Goal: Task Accomplishment & Management: Use online tool/utility

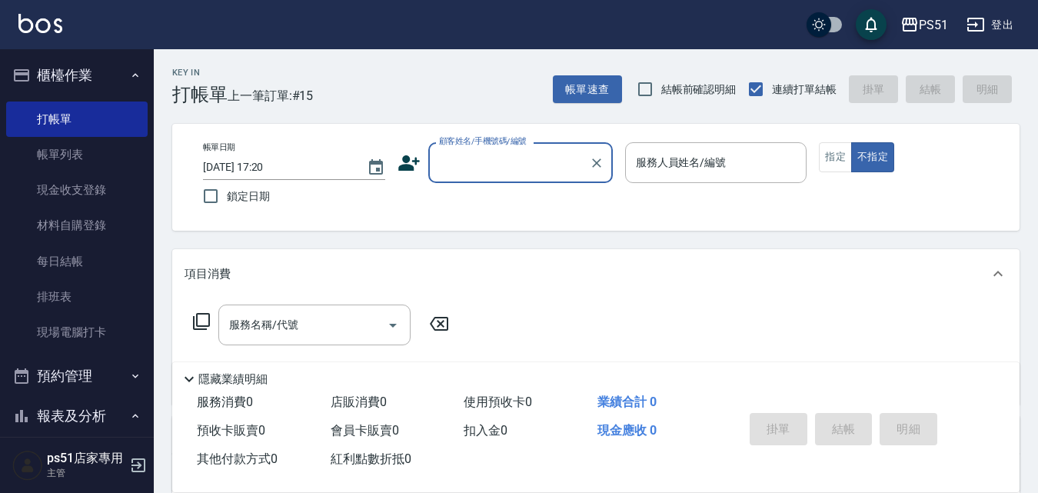
click at [516, 165] on input "顧客姓名/手機號碼/編號" at bounding box center [509, 162] width 148 height 27
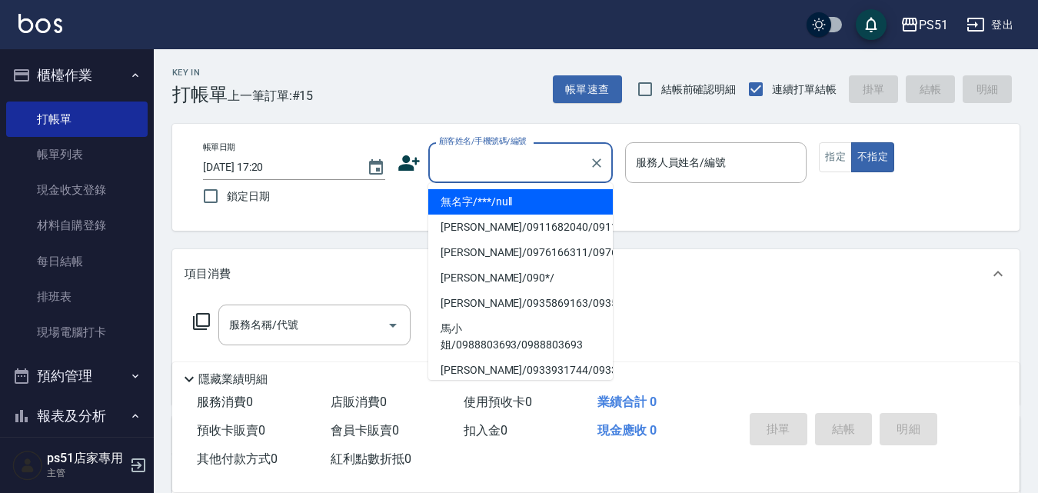
click at [537, 189] on li "無名字/***/null" at bounding box center [520, 201] width 185 height 25
type input "無名字/***/null"
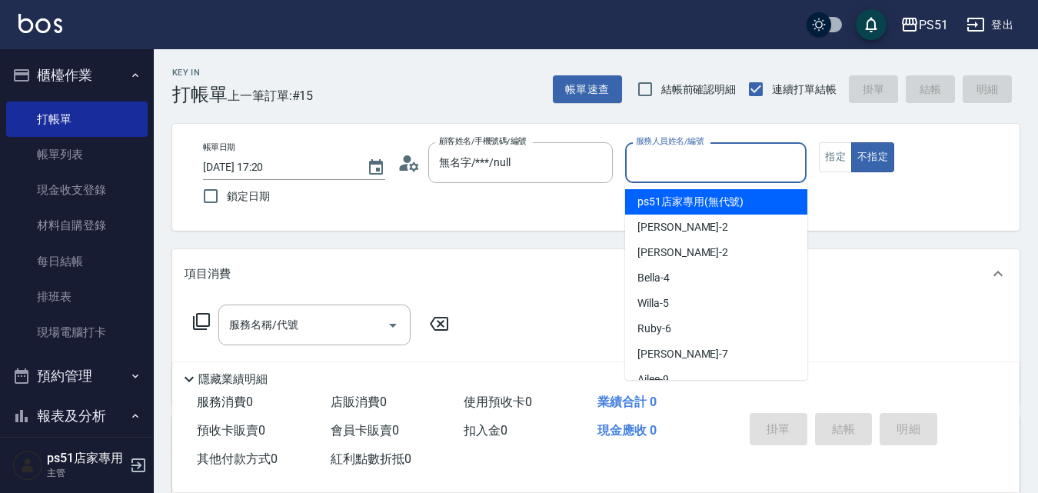
click at [695, 165] on input "服務人員姓名/編號" at bounding box center [716, 162] width 168 height 27
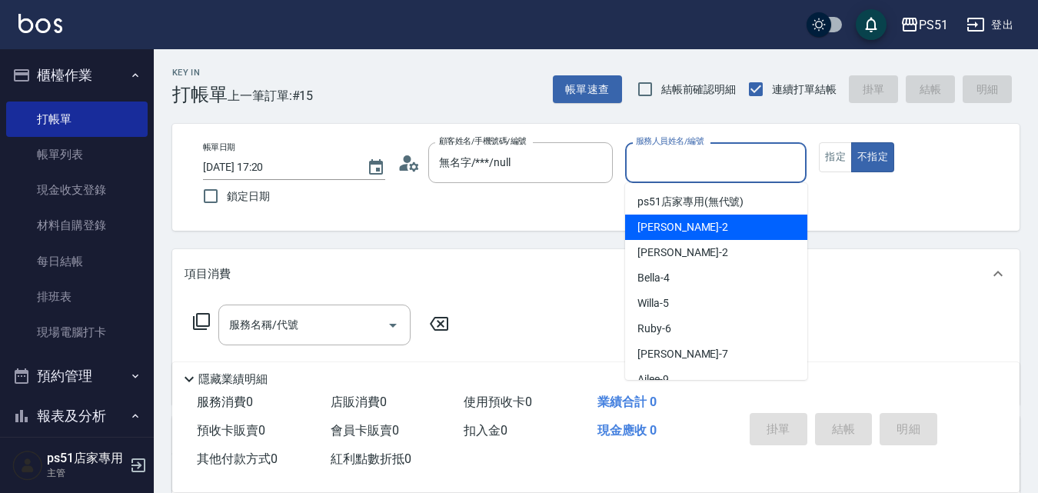
click at [713, 225] on div "[PERSON_NAME] -2" at bounding box center [716, 227] width 182 height 25
type input "[PERSON_NAME]-2"
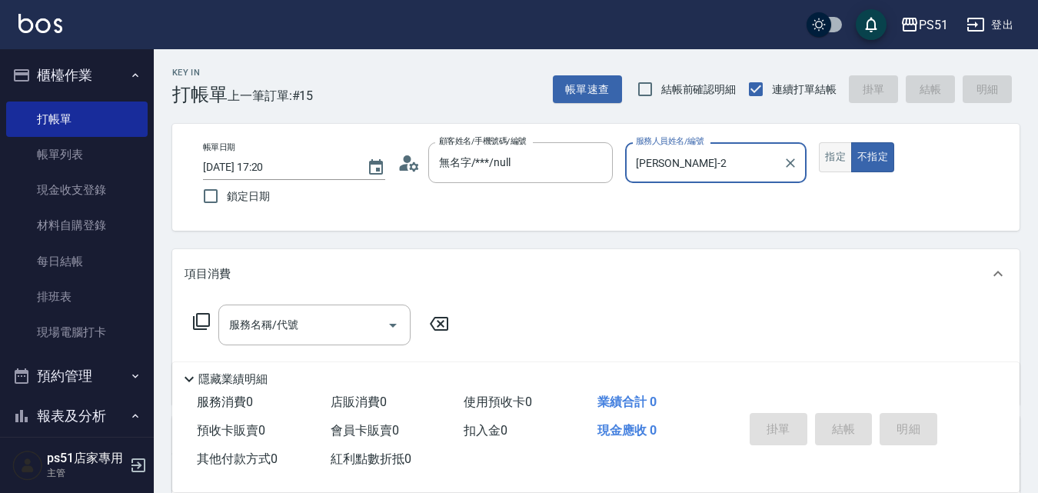
click at [837, 162] on button "指定" at bounding box center [835, 157] width 33 height 30
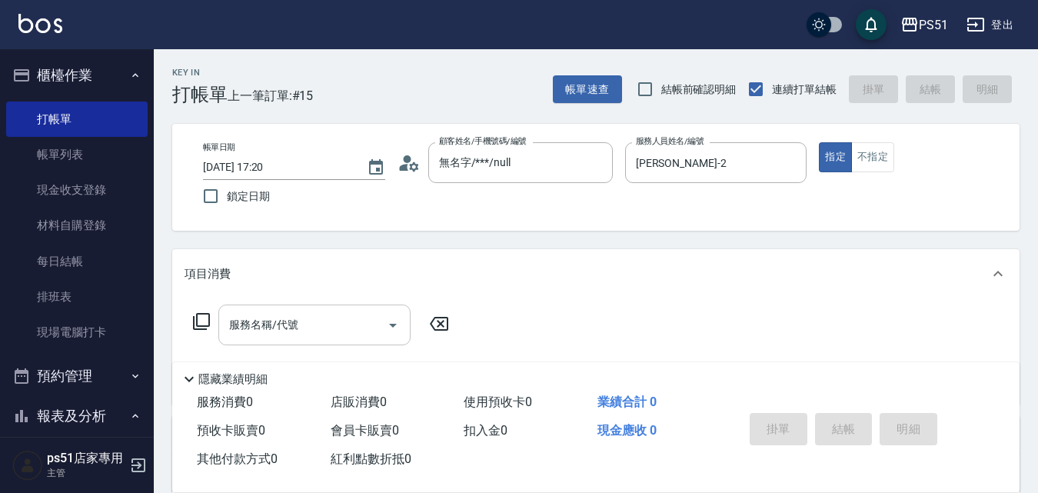
click at [357, 322] on input "服務名稱/代號" at bounding box center [302, 324] width 155 height 27
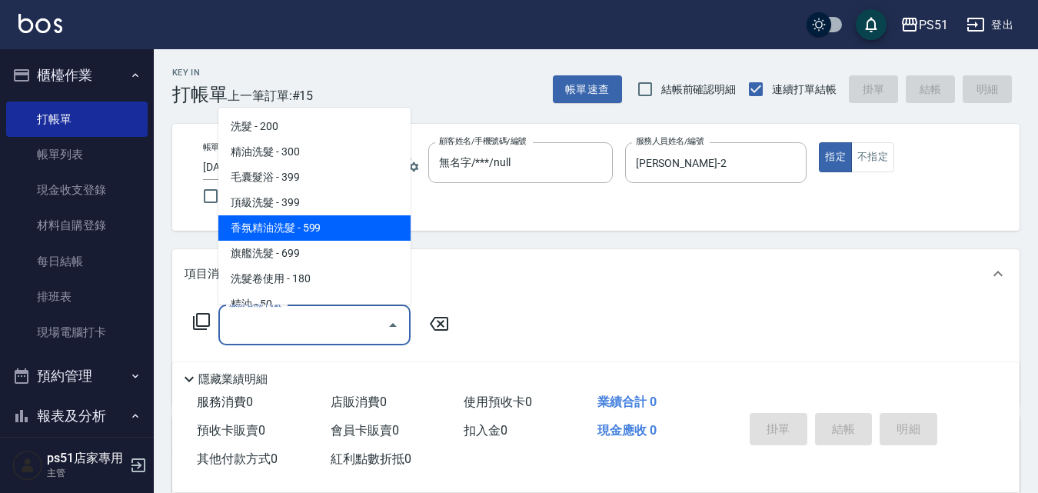
scroll to position [538, 0]
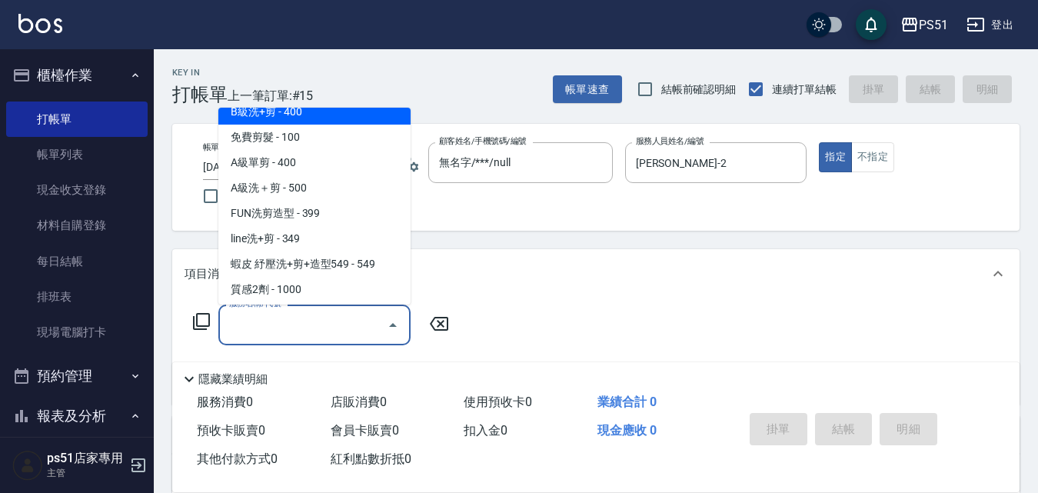
click at [325, 114] on span "B級洗+剪 - 400" at bounding box center [314, 111] width 192 height 25
type input "B級洗+剪(204)"
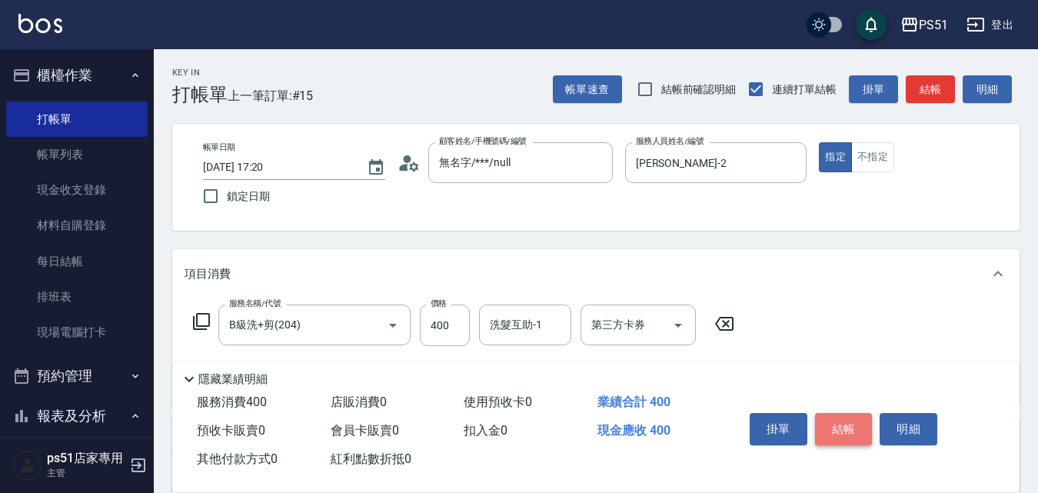
click at [841, 427] on button "結帳" at bounding box center [844, 429] width 58 height 32
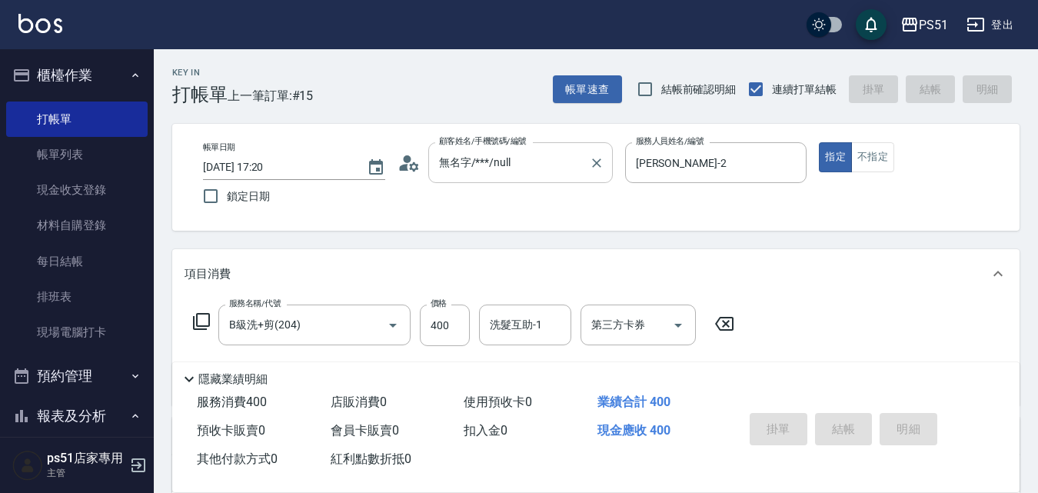
type input "[DATE] 19:10"
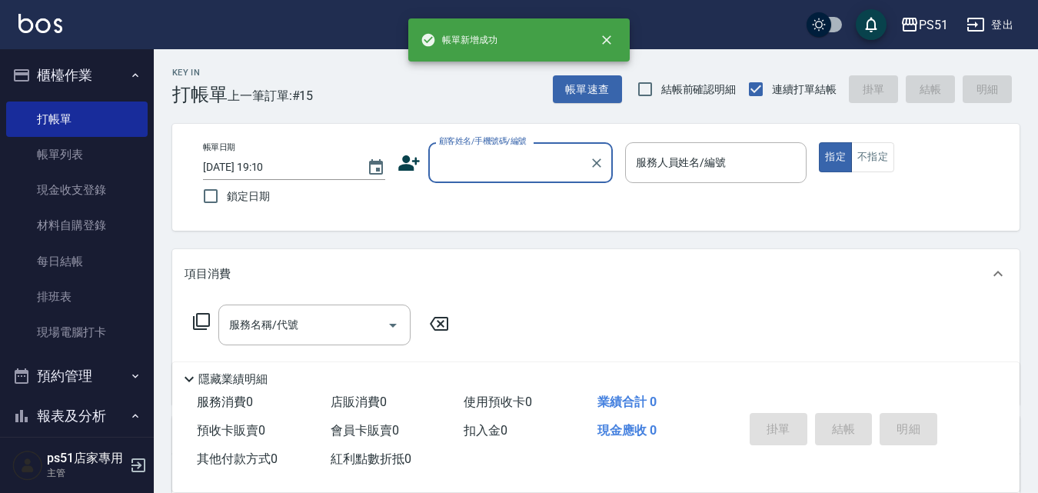
click at [474, 165] on input "顧客姓名/手機號碼/編號" at bounding box center [509, 162] width 148 height 27
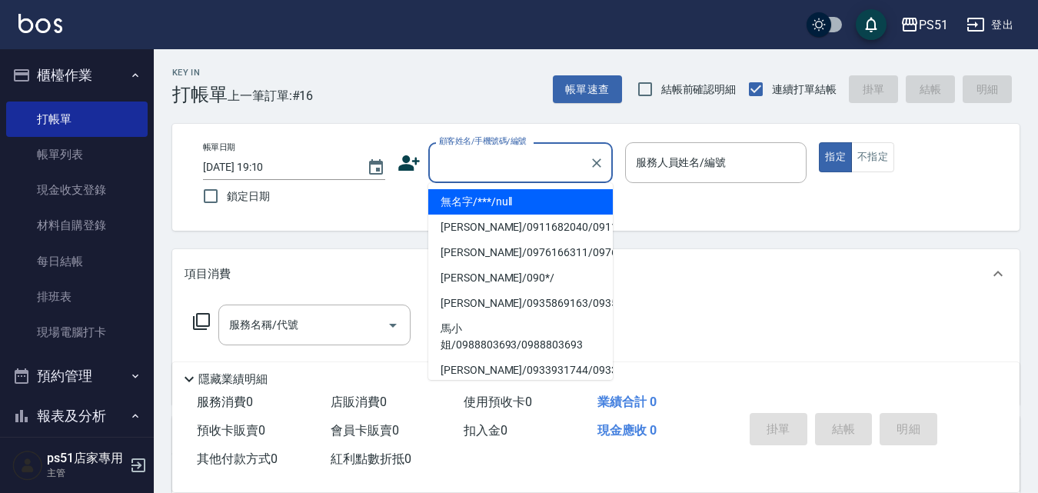
click at [492, 195] on li "無名字/***/null" at bounding box center [520, 201] width 185 height 25
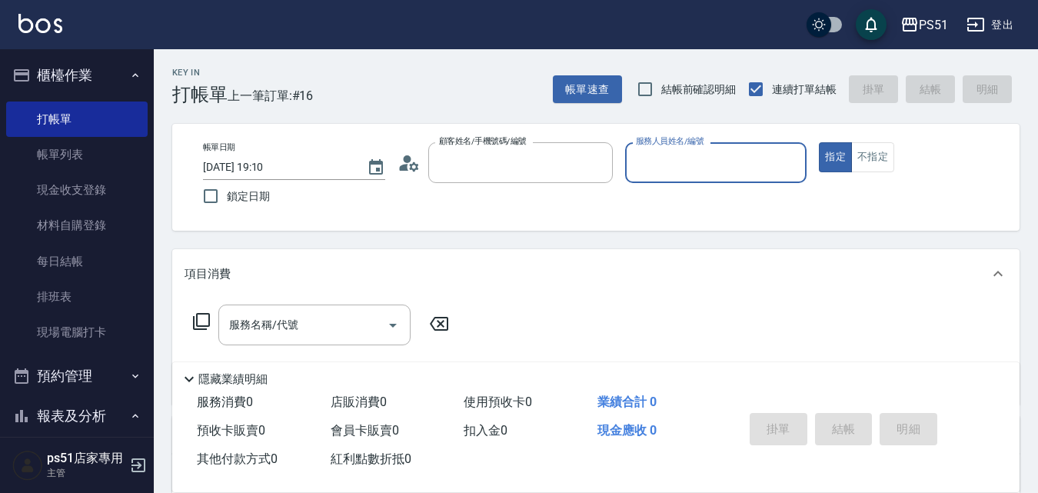
type input "無名字/***/null"
click at [693, 159] on input "服務人員姓名/編號" at bounding box center [716, 162] width 168 height 27
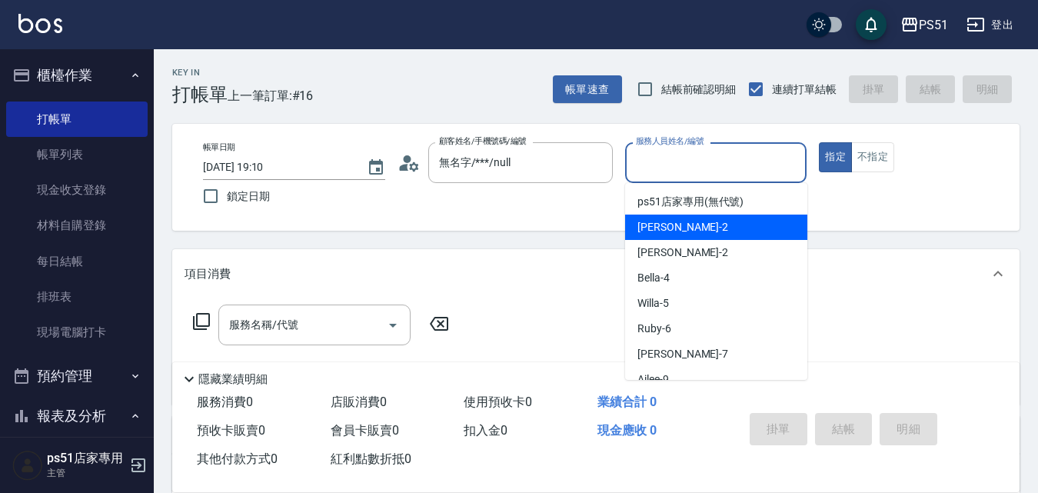
click at [709, 227] on div "[PERSON_NAME] -2" at bounding box center [716, 227] width 182 height 25
type input "[PERSON_NAME]-2"
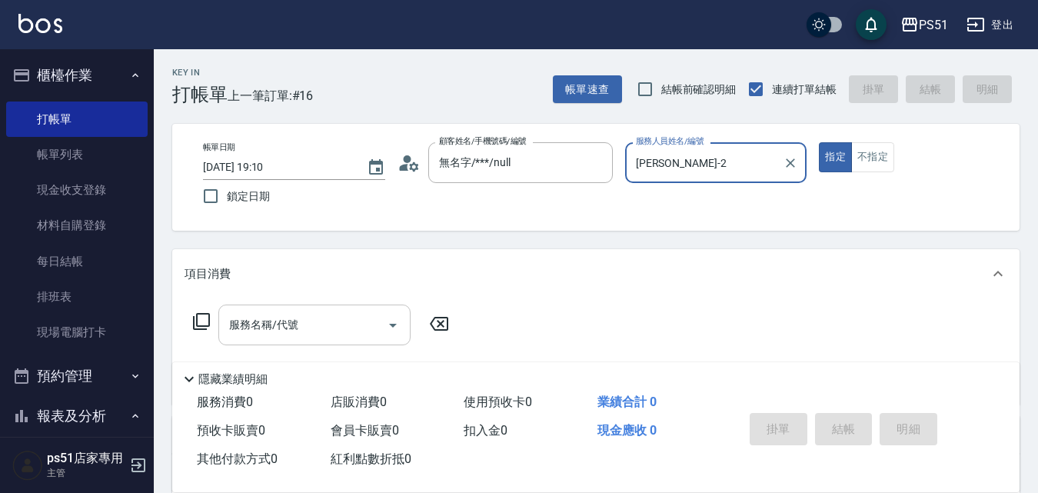
click at [337, 319] on input "服務名稱/代號" at bounding box center [302, 324] width 155 height 27
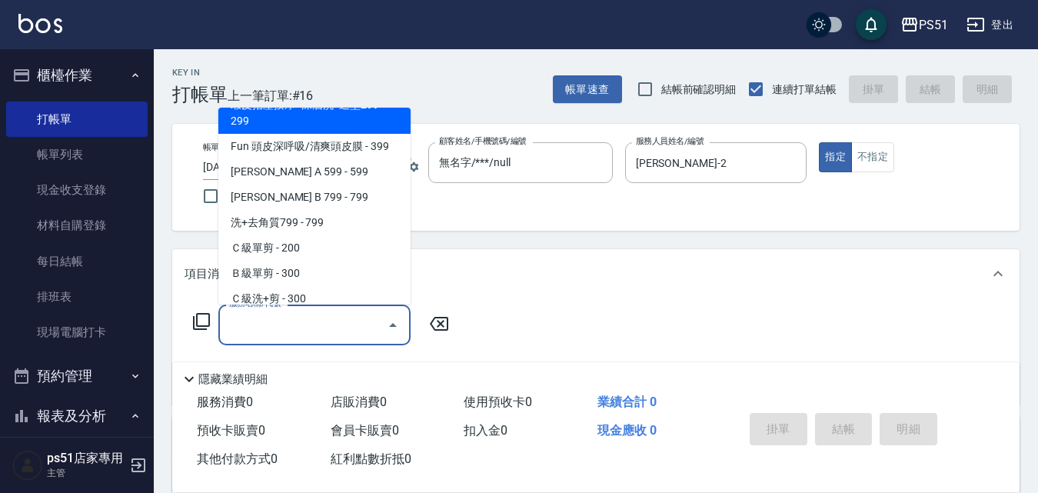
scroll to position [359, 0]
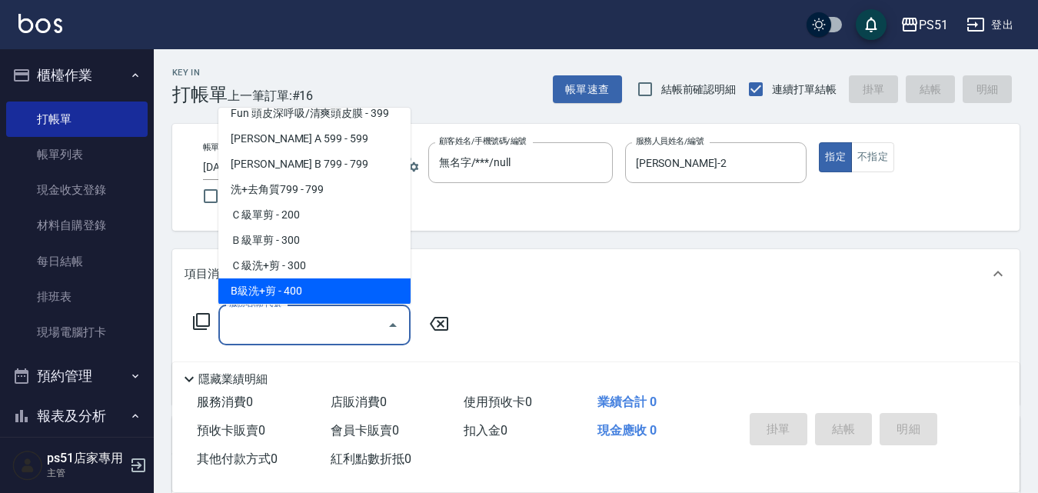
click at [320, 285] on span "B級洗+剪 - 400" at bounding box center [314, 290] width 192 height 25
type input "B級洗+剪(204)"
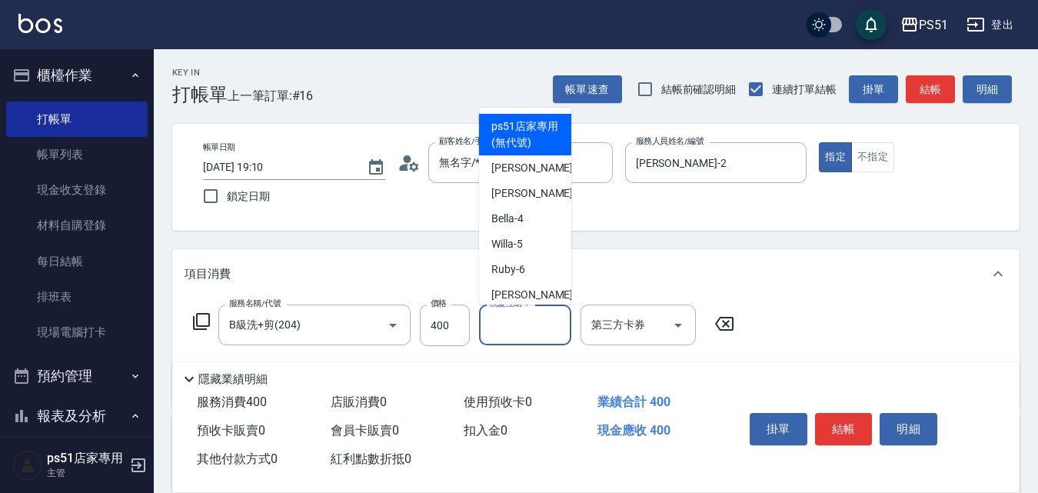
click at [507, 319] on div "洗髮互助-1 洗髮互助-1" at bounding box center [525, 324] width 92 height 41
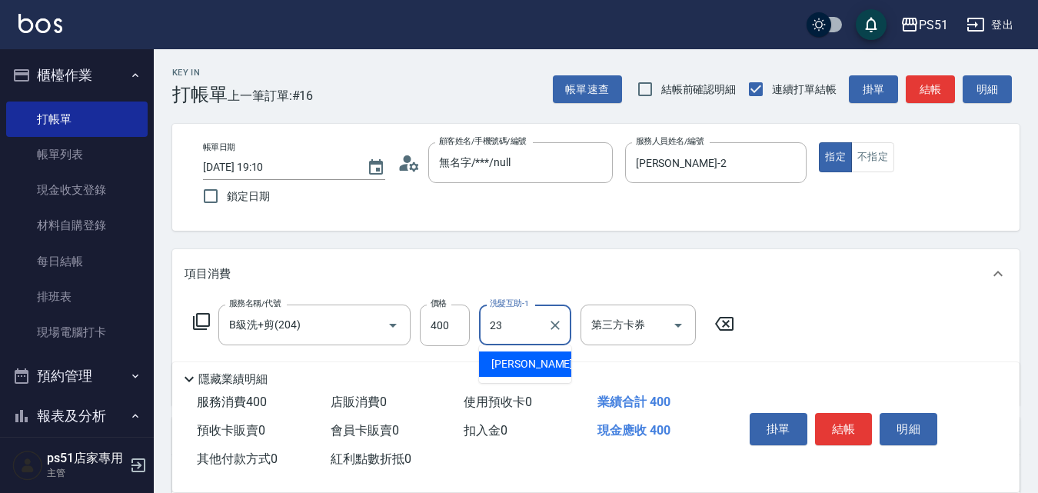
drag, startPoint x: 529, startPoint y: 358, endPoint x: 684, endPoint y: 360, distance: 154.6
click at [529, 358] on div "[PERSON_NAME] -23" at bounding box center [525, 363] width 92 height 25
type input "[PERSON_NAME]-23"
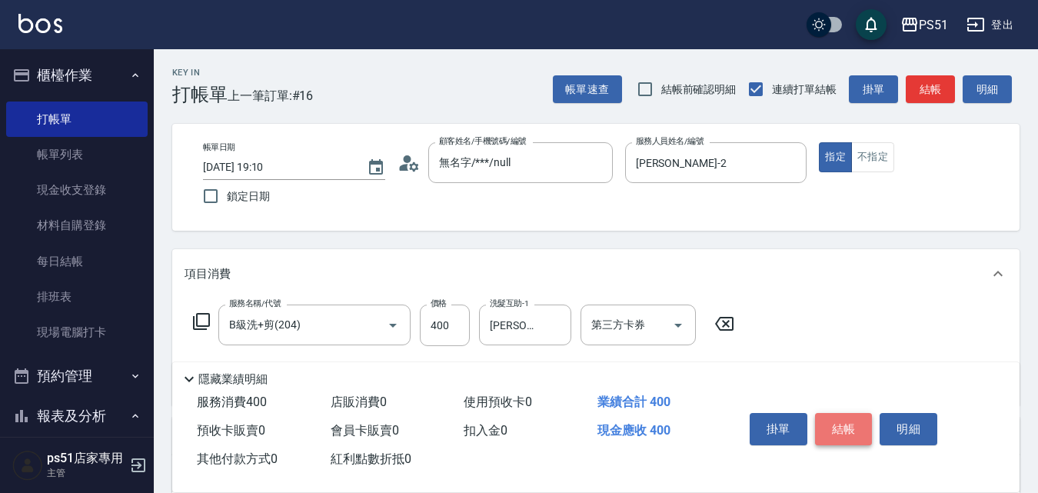
click at [843, 414] on button "結帳" at bounding box center [844, 429] width 58 height 32
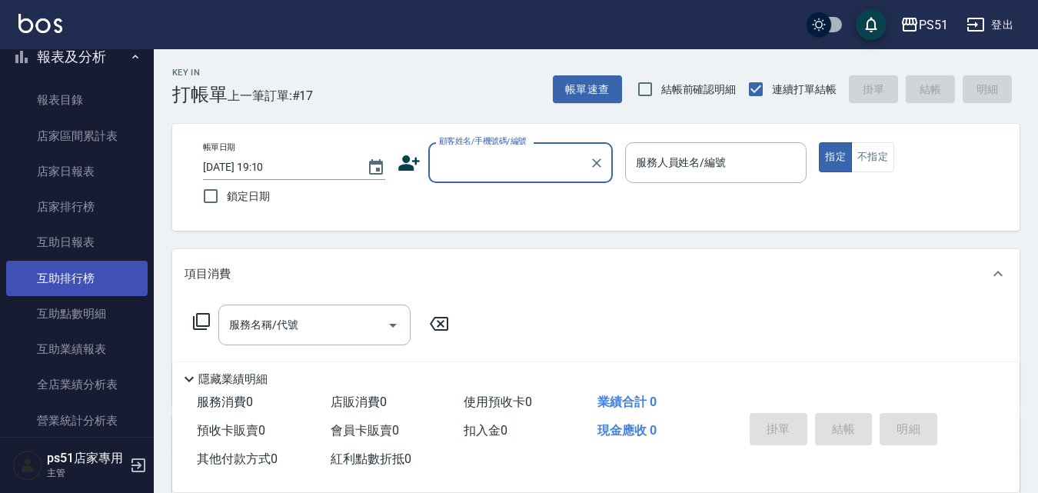
scroll to position [538, 0]
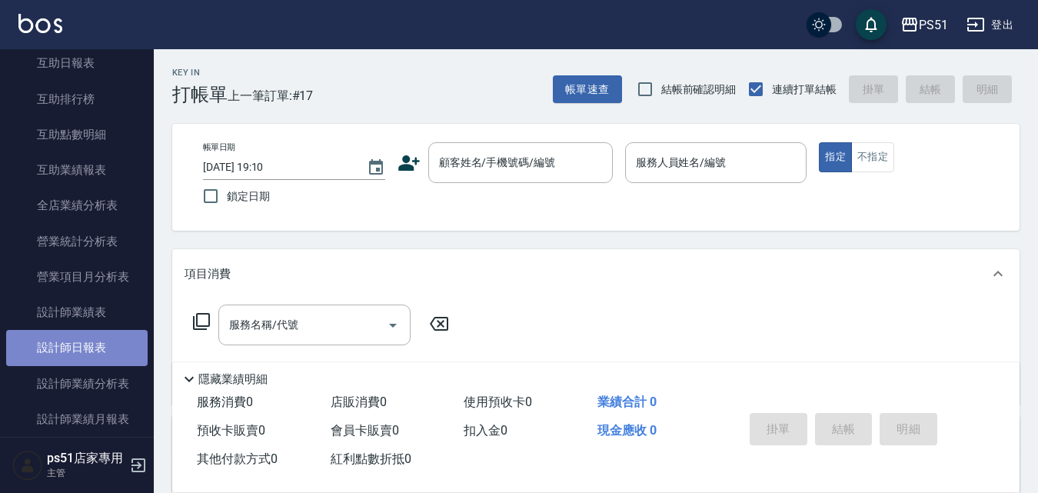
click at [112, 341] on link "設計師日報表" at bounding box center [76, 347] width 141 height 35
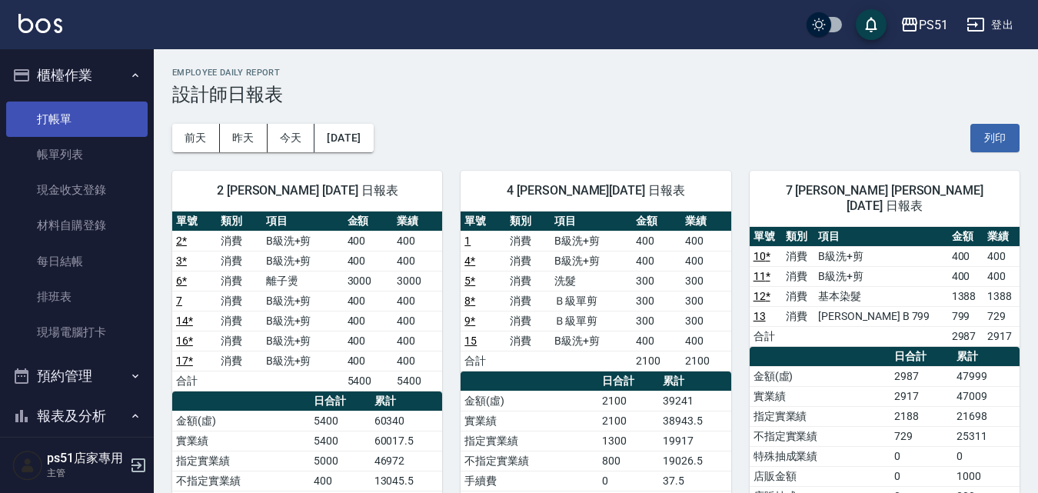
click at [52, 112] on link "打帳單" at bounding box center [76, 118] width 141 height 35
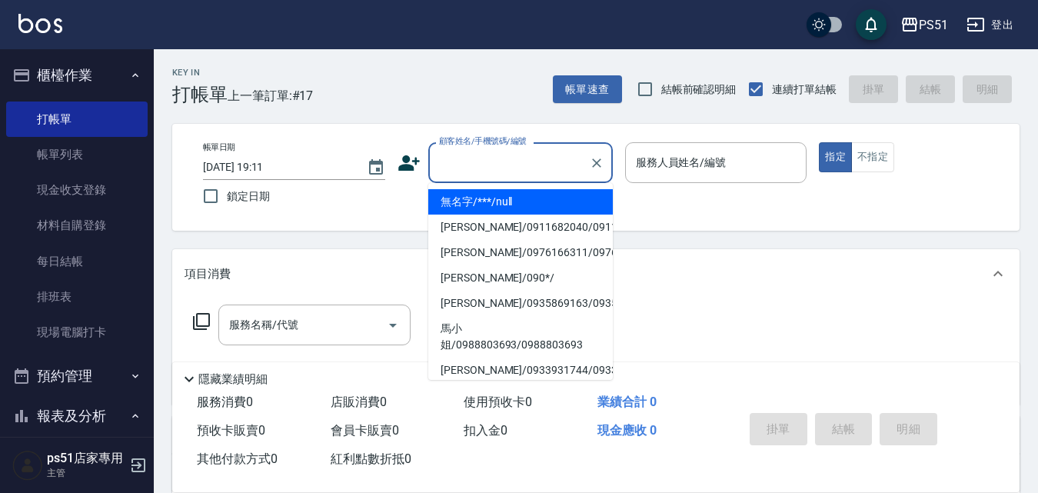
click at [530, 155] on input "顧客姓名/手機號碼/編號" at bounding box center [509, 162] width 148 height 27
click at [527, 200] on li "無名字/***/null" at bounding box center [520, 201] width 185 height 25
type input "無名字/***/null"
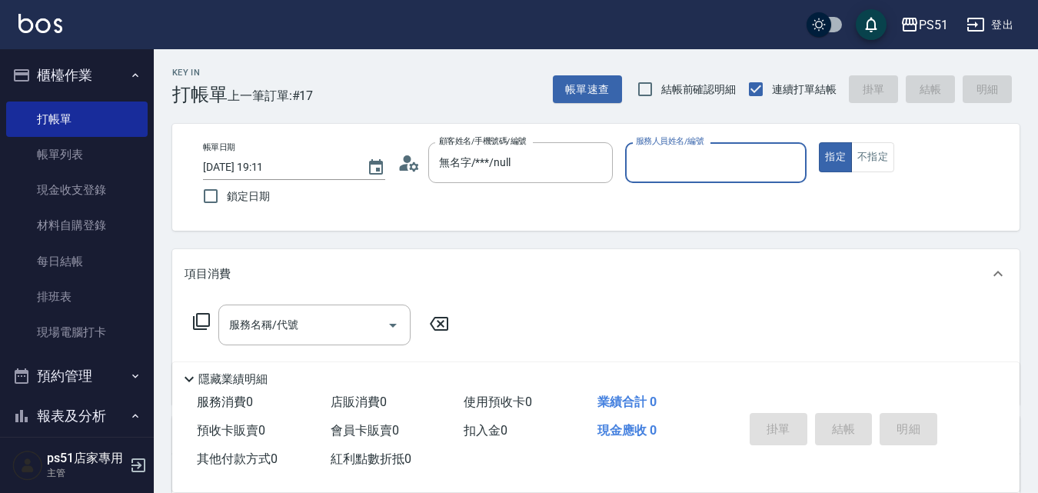
click at [676, 168] on input "服務人員姓名/編號" at bounding box center [716, 162] width 168 height 27
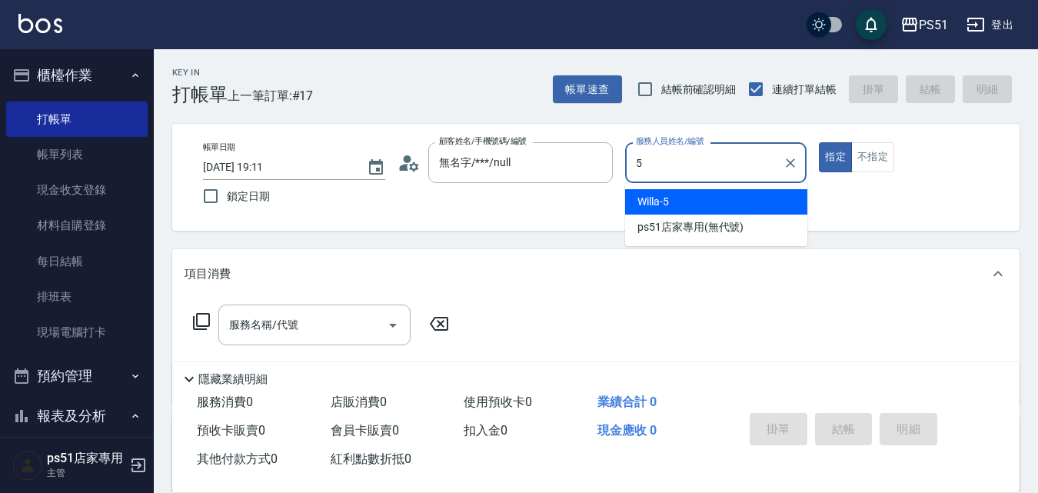
click at [708, 200] on div "Willa -5" at bounding box center [716, 201] width 182 height 25
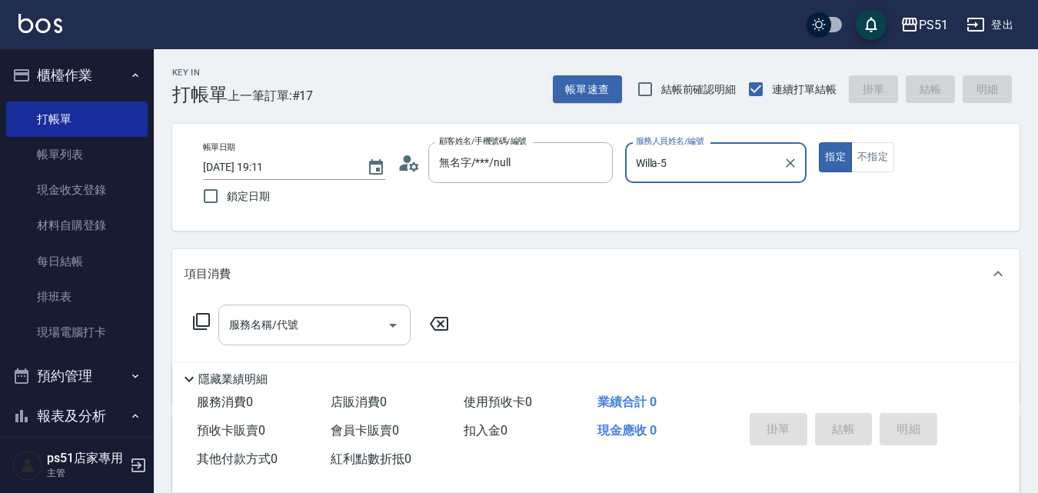
type input "Willa-5"
click at [240, 321] on input "服務名稱/代號" at bounding box center [302, 324] width 155 height 27
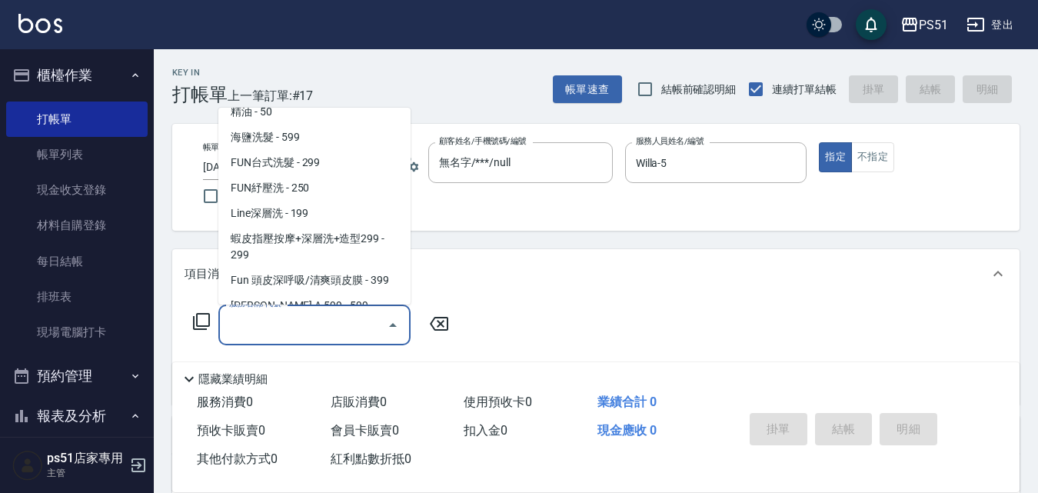
scroll to position [359, 0]
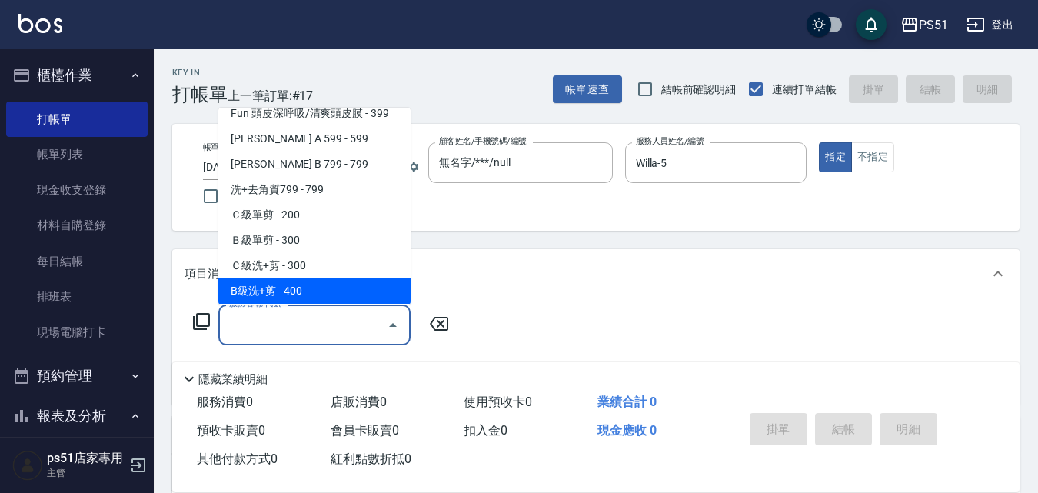
click at [310, 282] on span "B級洗+剪 - 400" at bounding box center [314, 290] width 192 height 25
type input "B級洗+剪(204)"
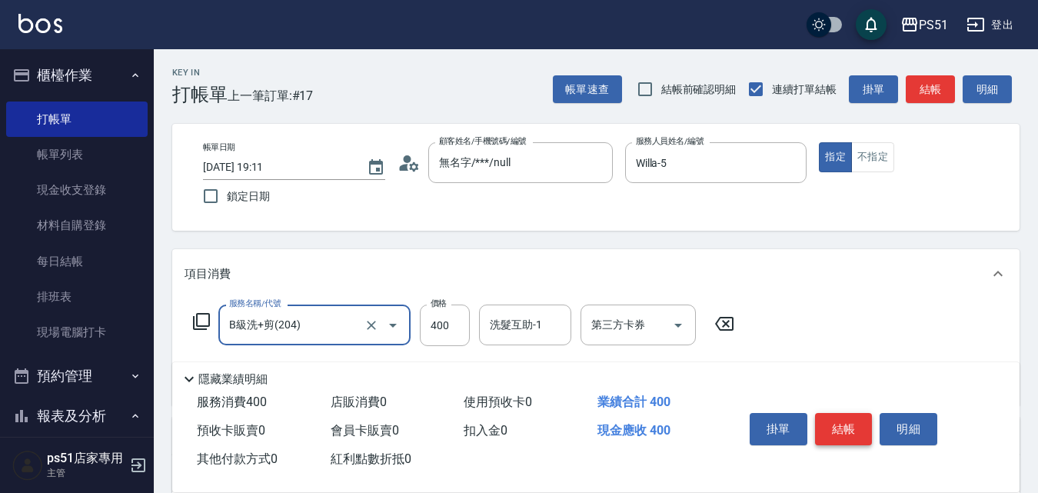
click at [842, 413] on button "結帳" at bounding box center [844, 429] width 58 height 32
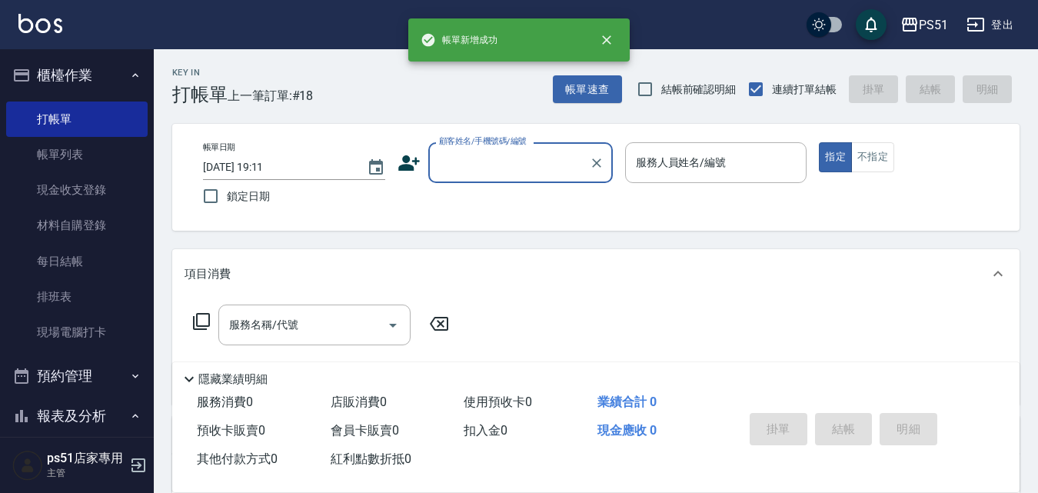
click at [517, 165] on input "顧客姓名/手機號碼/編號" at bounding box center [509, 162] width 148 height 27
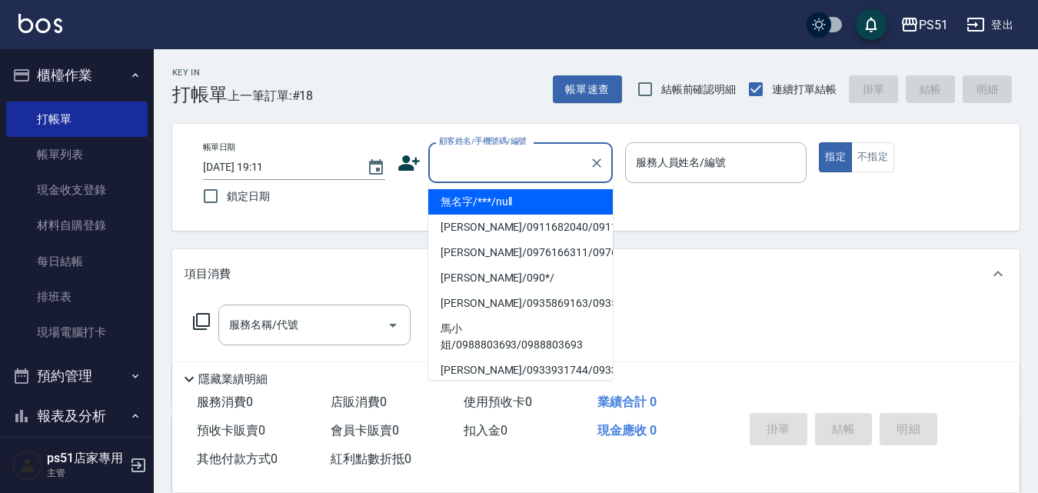
click at [524, 205] on li "無名字/***/null" at bounding box center [520, 201] width 185 height 25
type input "無名字/***/null"
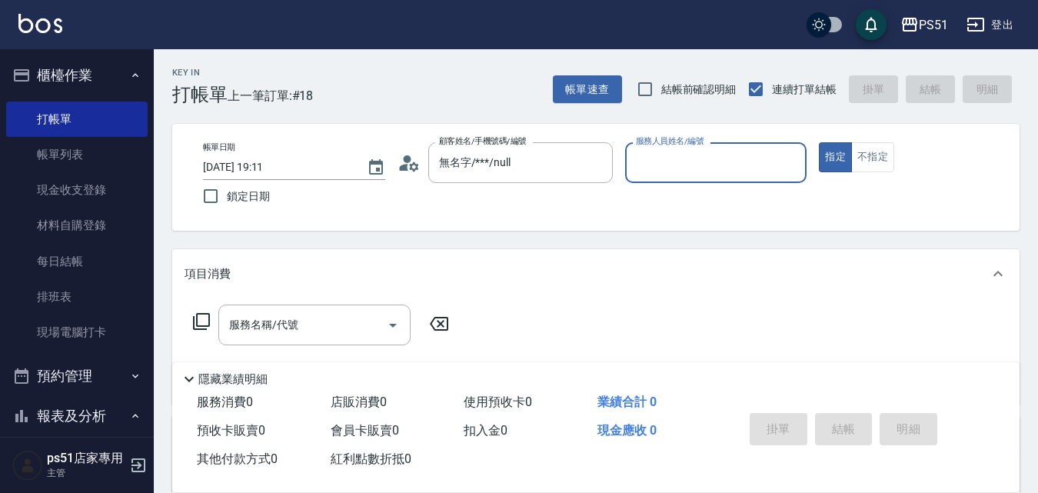
click at [686, 177] on div "服務人員姓名/編號" at bounding box center [716, 162] width 182 height 41
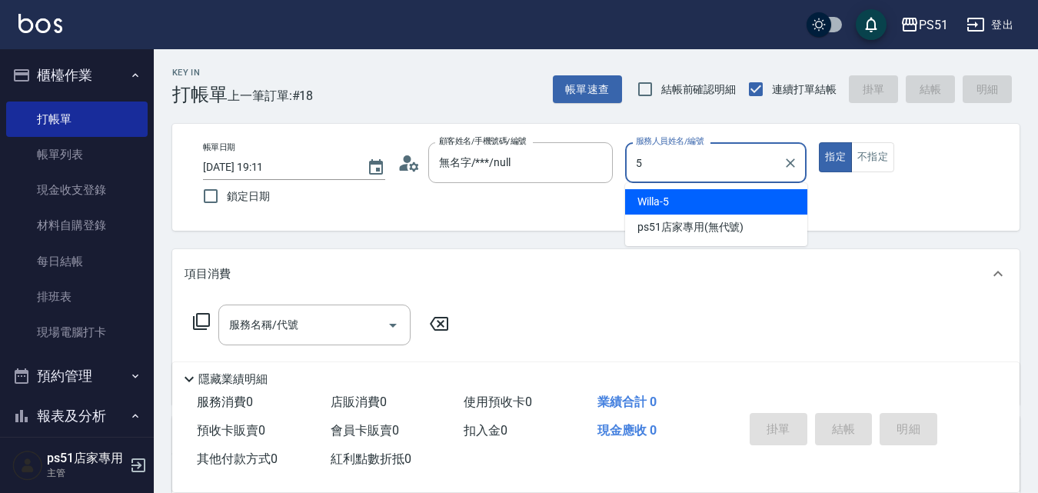
click at [711, 208] on div "Willa -5" at bounding box center [716, 201] width 182 height 25
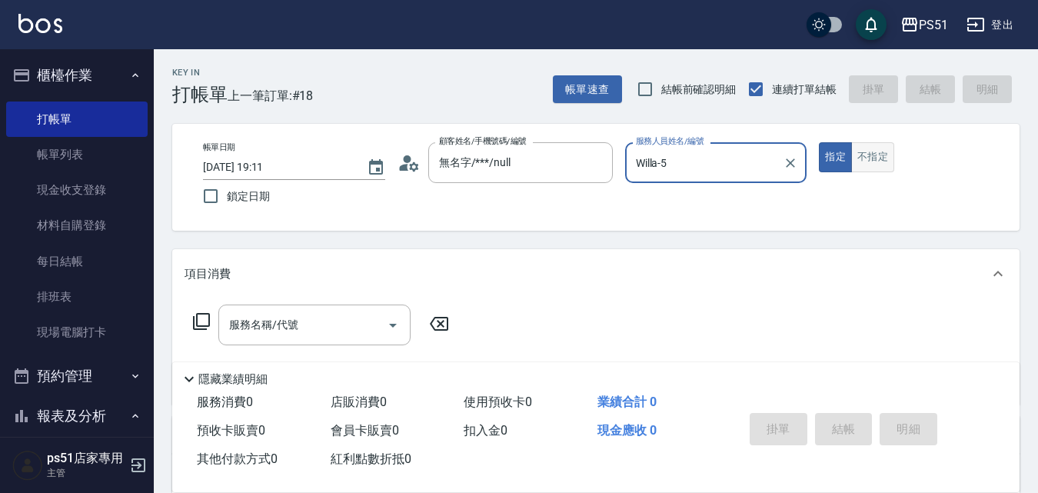
type input "Willa-5"
click at [870, 168] on button "不指定" at bounding box center [872, 157] width 43 height 30
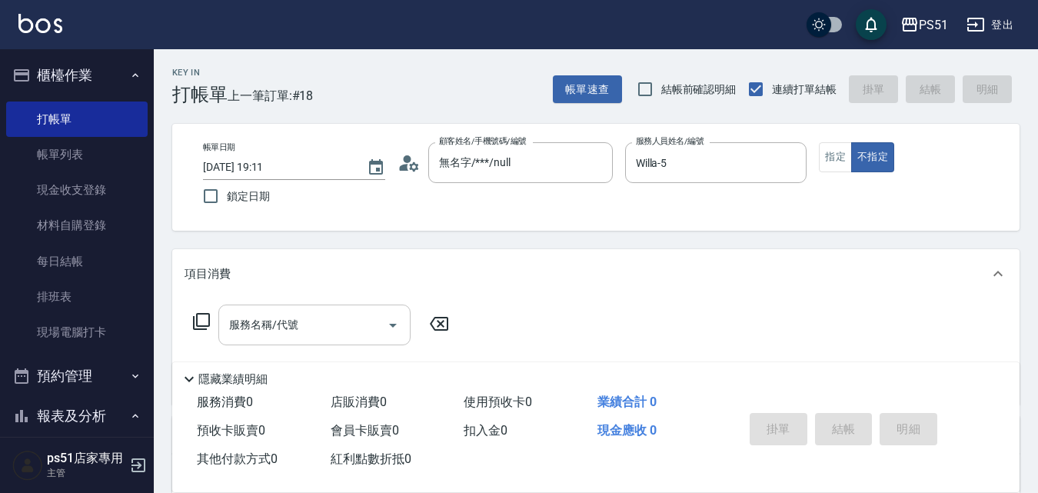
click at [371, 331] on input "服務名稱/代號" at bounding box center [302, 324] width 155 height 27
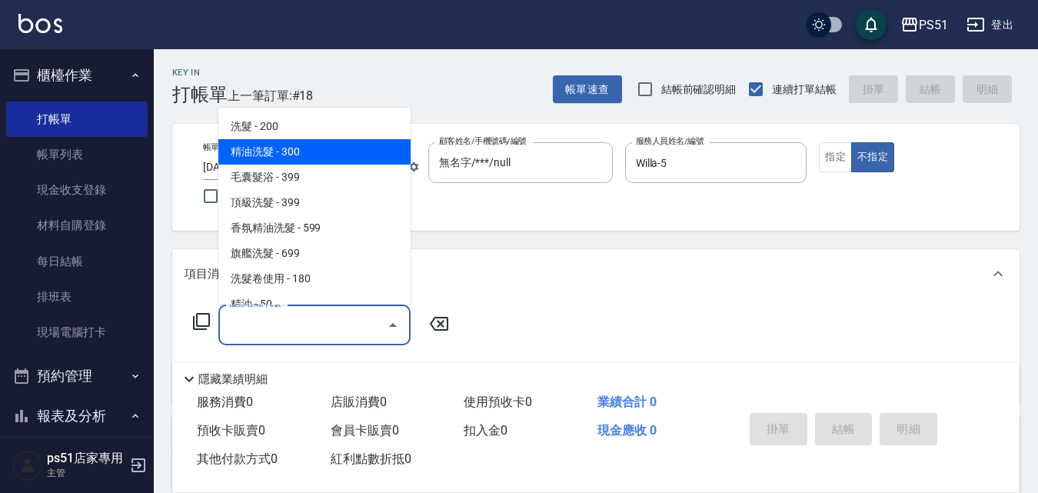
click at [344, 157] on span "精油洗髮 - 300" at bounding box center [314, 151] width 192 height 25
type input "精油洗髮(102)"
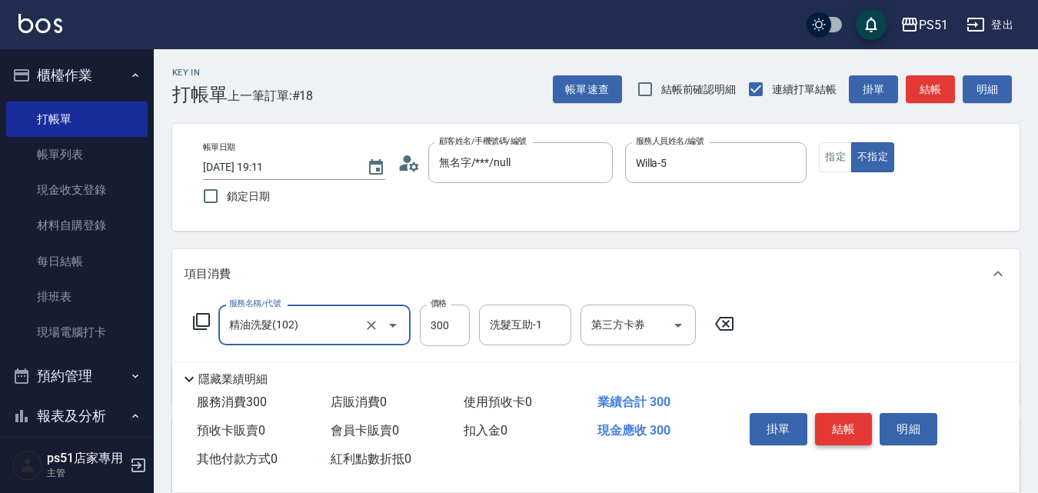
click at [853, 415] on button "結帳" at bounding box center [844, 429] width 58 height 32
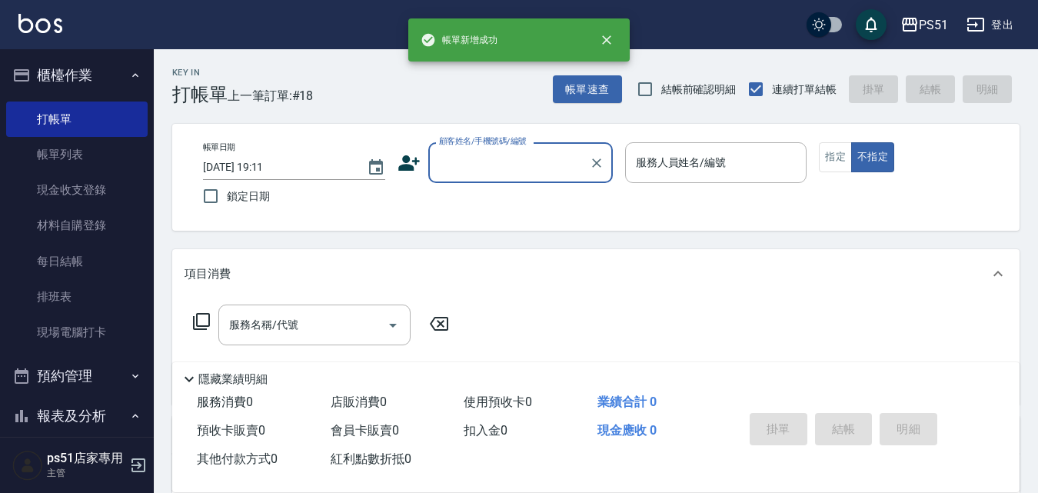
click at [508, 164] on input "顧客姓名/手機號碼/編號" at bounding box center [509, 162] width 148 height 27
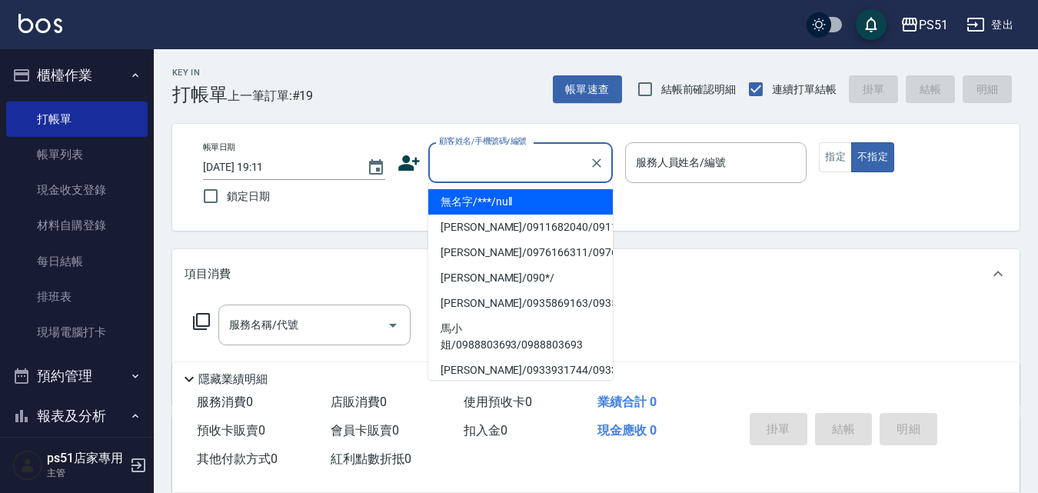
click at [514, 195] on li "無名字/***/null" at bounding box center [520, 201] width 185 height 25
type input "無名字/***/null"
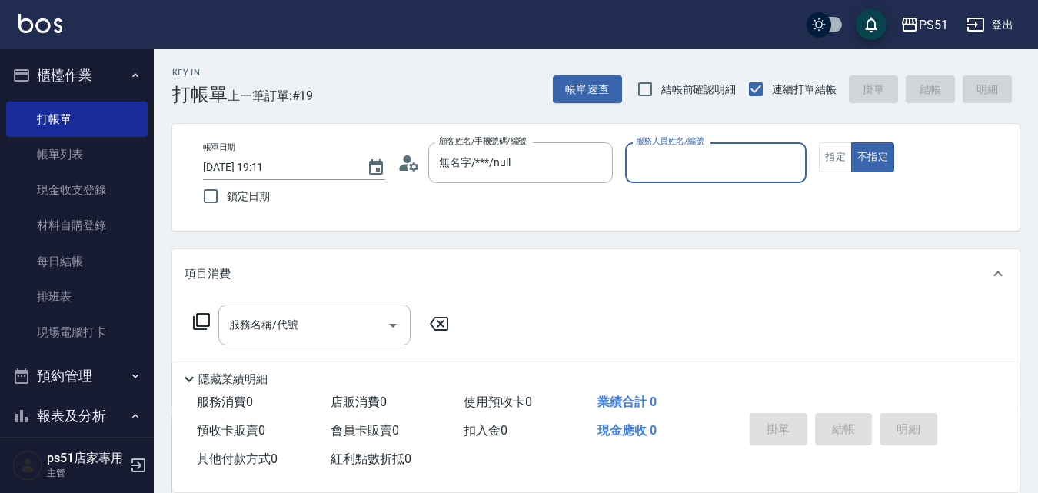
click at [764, 157] on input "服務人員姓名/編號" at bounding box center [716, 162] width 168 height 27
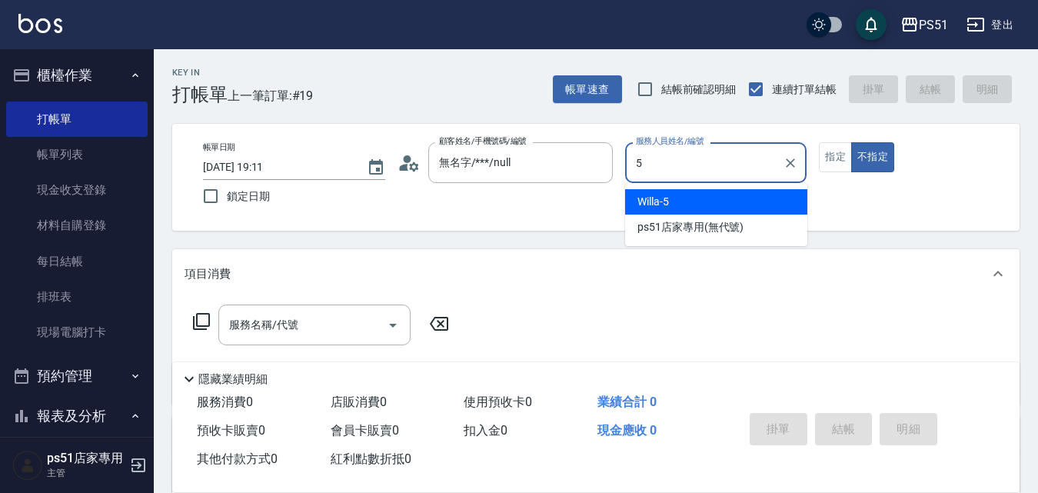
click at [717, 195] on div "Willa -5" at bounding box center [716, 201] width 182 height 25
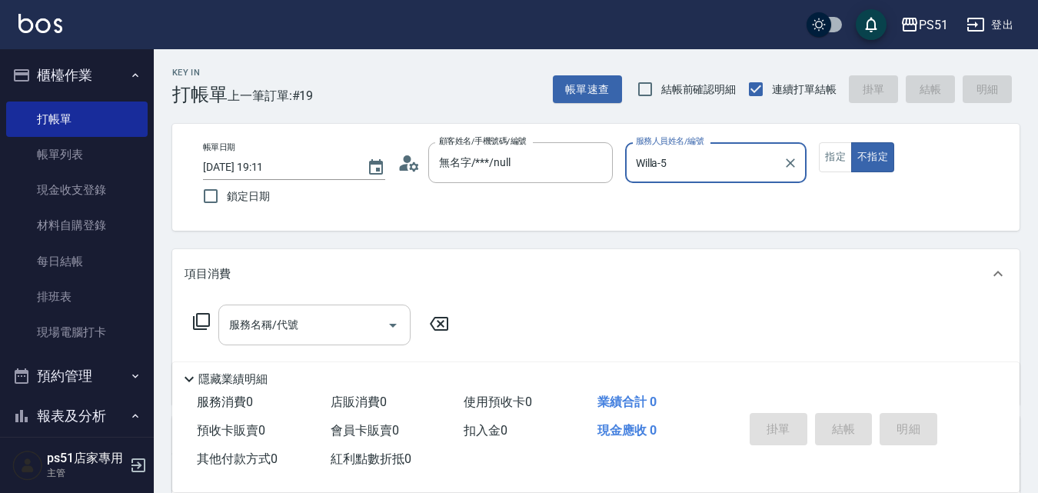
type input "Willa-5"
click at [356, 326] on input "服務名稱/代號" at bounding box center [302, 324] width 155 height 27
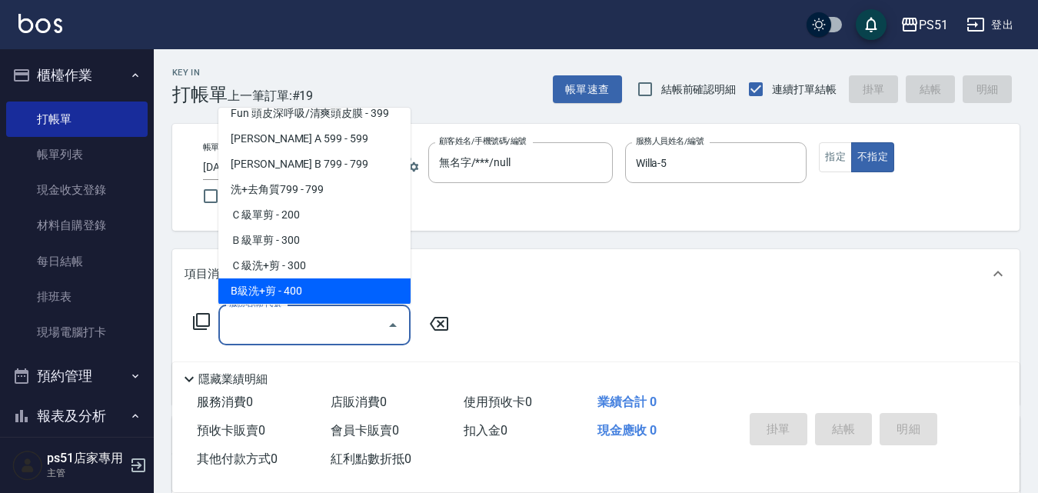
click at [347, 284] on span "B級洗+剪 - 400" at bounding box center [314, 290] width 192 height 25
type input "B級洗+剪(204)"
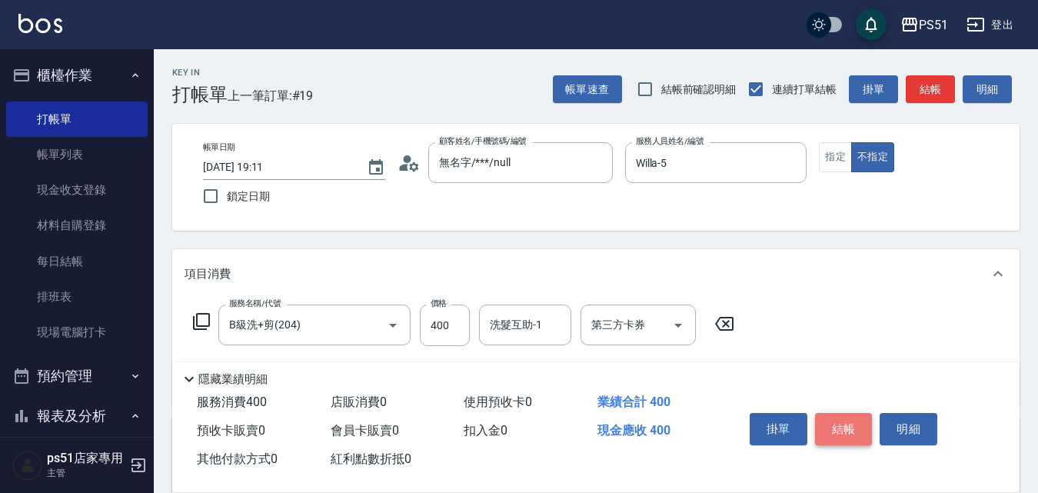
click at [840, 417] on button "結帳" at bounding box center [844, 429] width 58 height 32
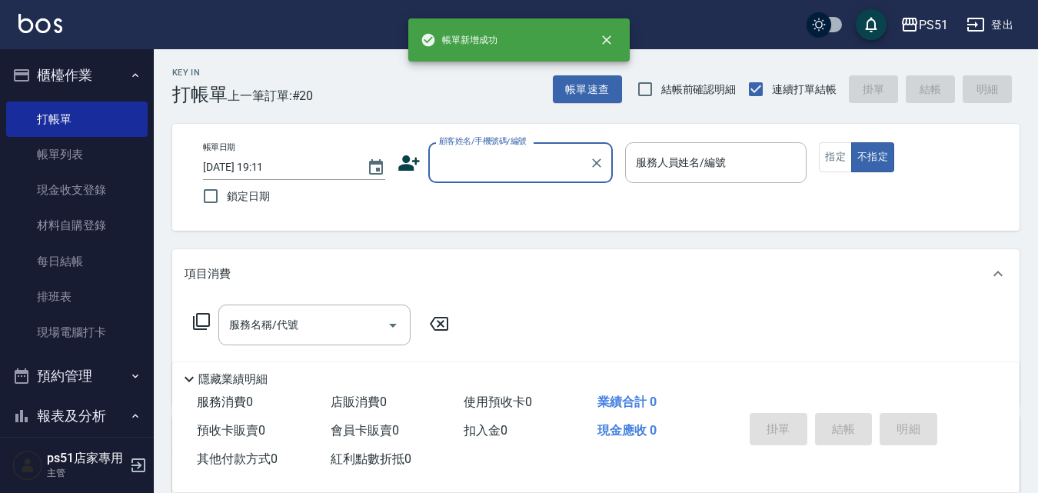
click at [546, 162] on input "顧客姓名/手機號碼/編號" at bounding box center [509, 162] width 148 height 27
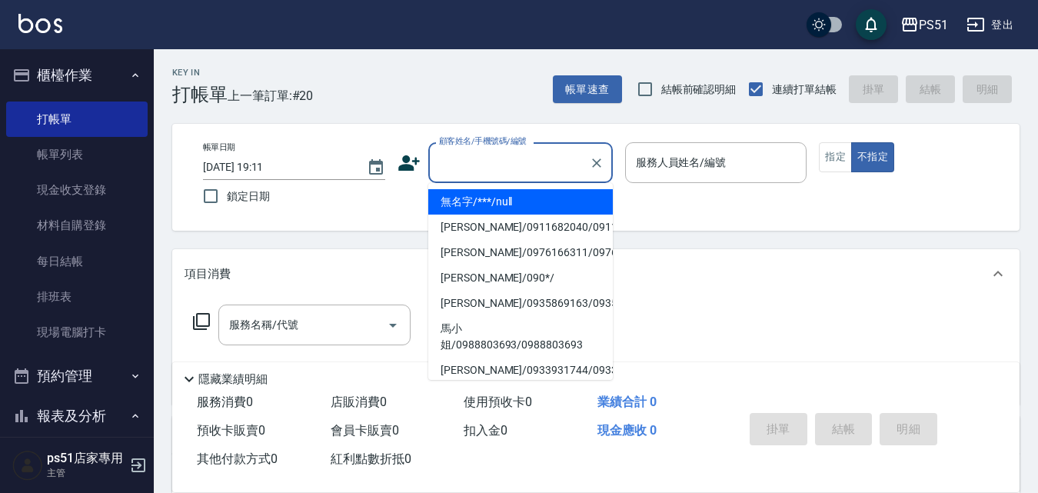
drag, startPoint x: 537, startPoint y: 194, endPoint x: 680, endPoint y: 165, distance: 146.0
click at [538, 195] on li "無名字/***/null" at bounding box center [520, 201] width 185 height 25
type input "無名字/***/null"
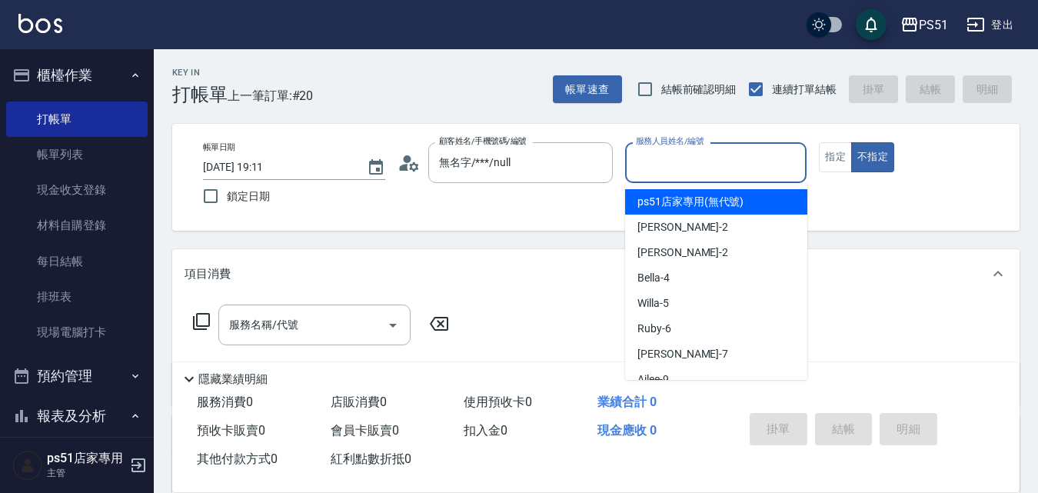
click at [691, 158] on input "服務人員姓名/編號" at bounding box center [716, 162] width 168 height 27
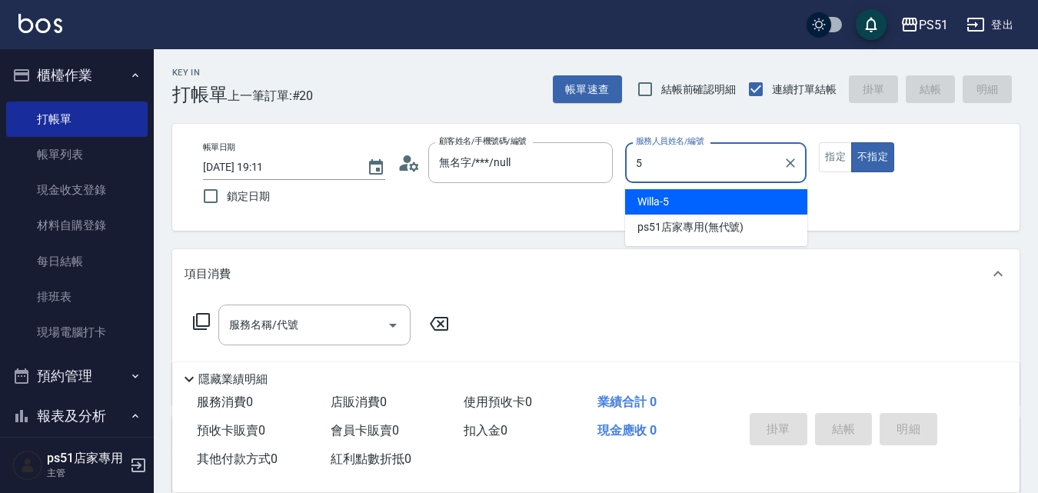
click at [699, 205] on div "Willa -5" at bounding box center [716, 201] width 182 height 25
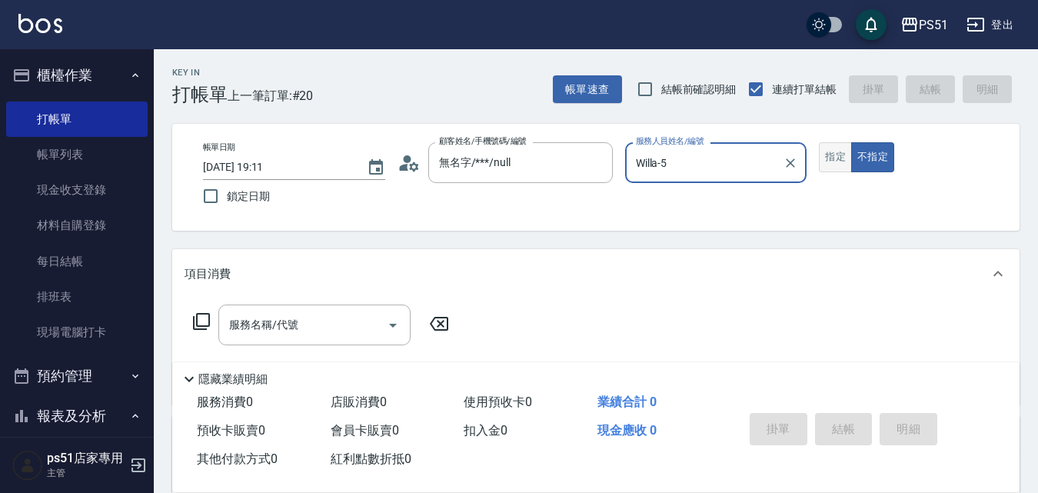
type input "Willa-5"
click at [830, 155] on button "指定" at bounding box center [835, 157] width 33 height 30
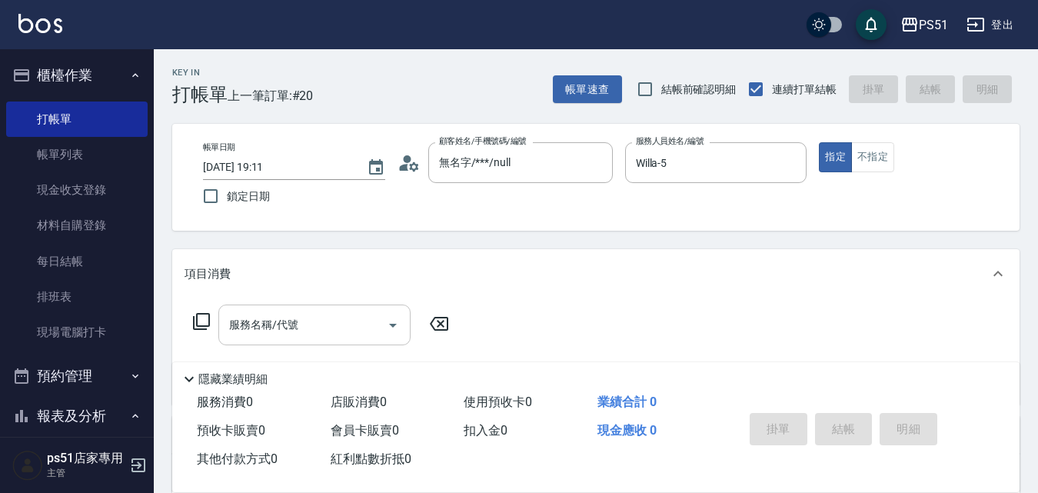
click at [366, 315] on input "服務名稱/代號" at bounding box center [302, 324] width 155 height 27
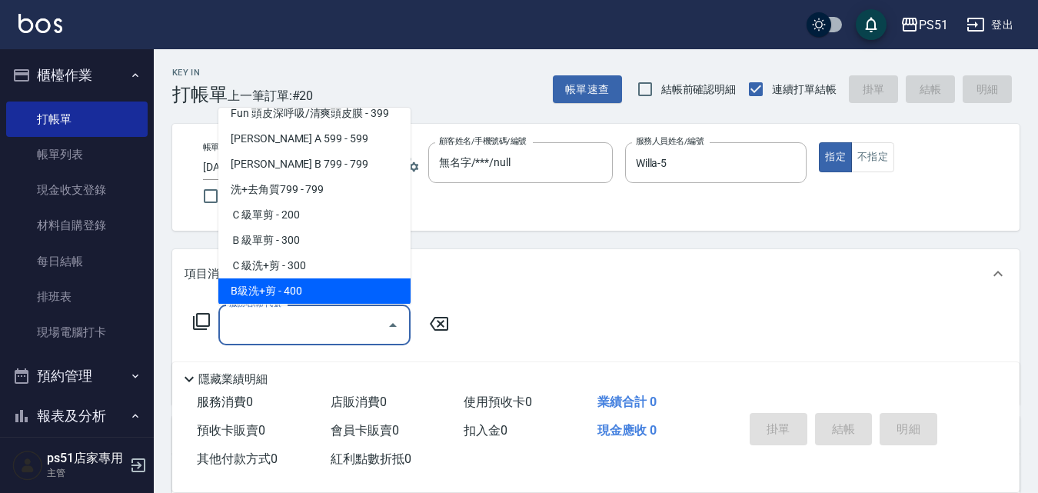
click at [361, 279] on span "B級洗+剪 - 400" at bounding box center [314, 290] width 192 height 25
type input "B級洗+剪(204)"
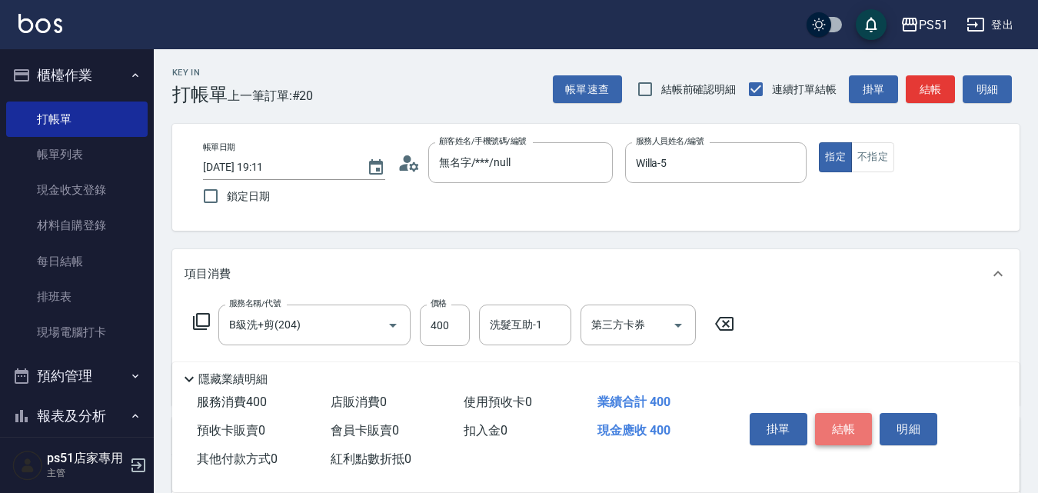
click at [833, 413] on button "結帳" at bounding box center [844, 429] width 58 height 32
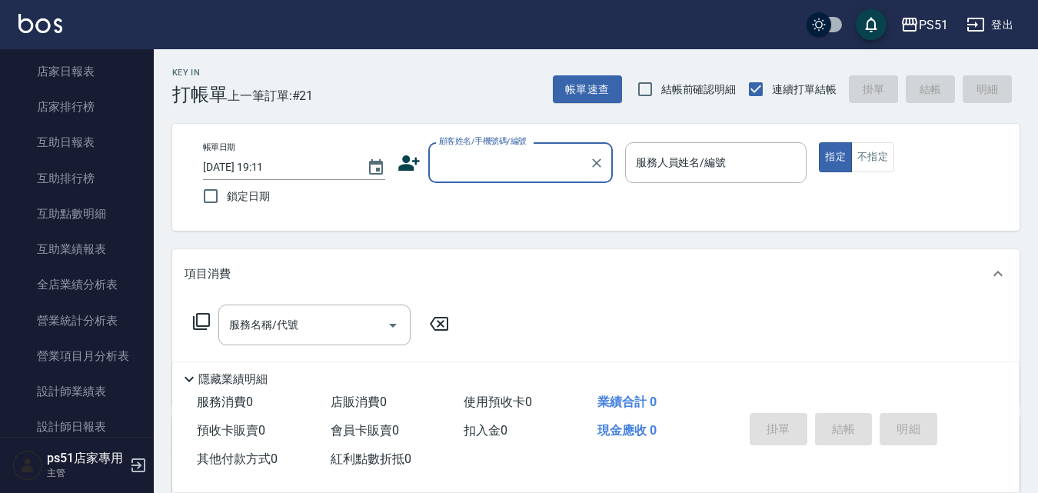
scroll to position [538, 0]
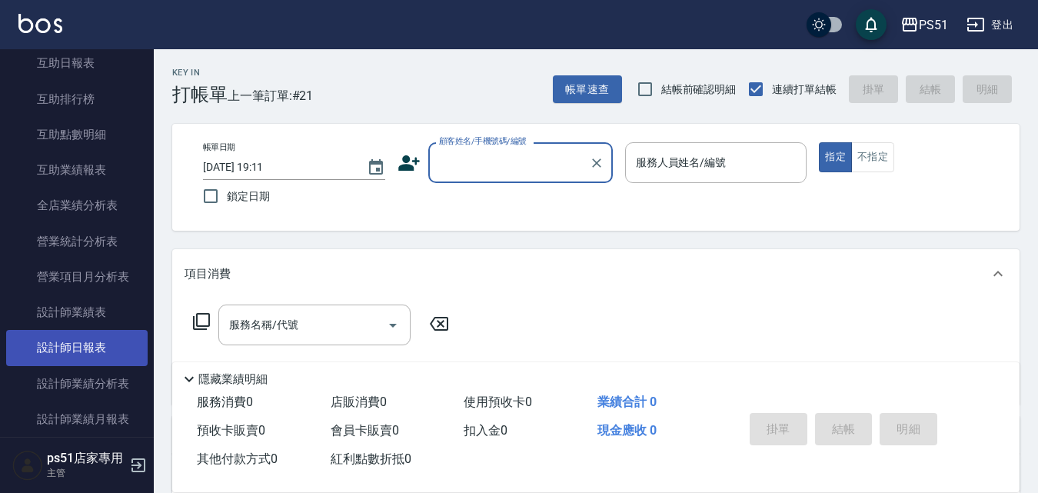
click at [106, 339] on link "設計師日報表" at bounding box center [76, 347] width 141 height 35
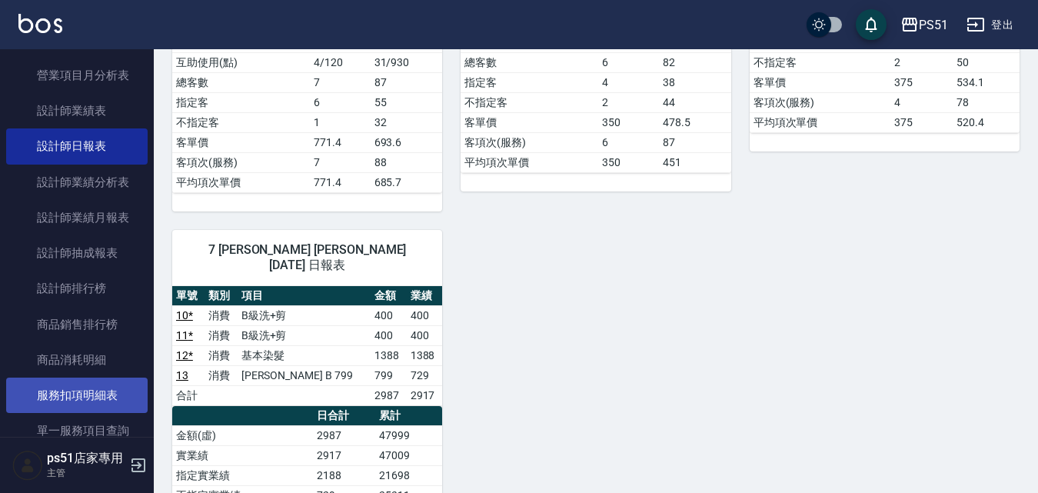
scroll to position [897, 0]
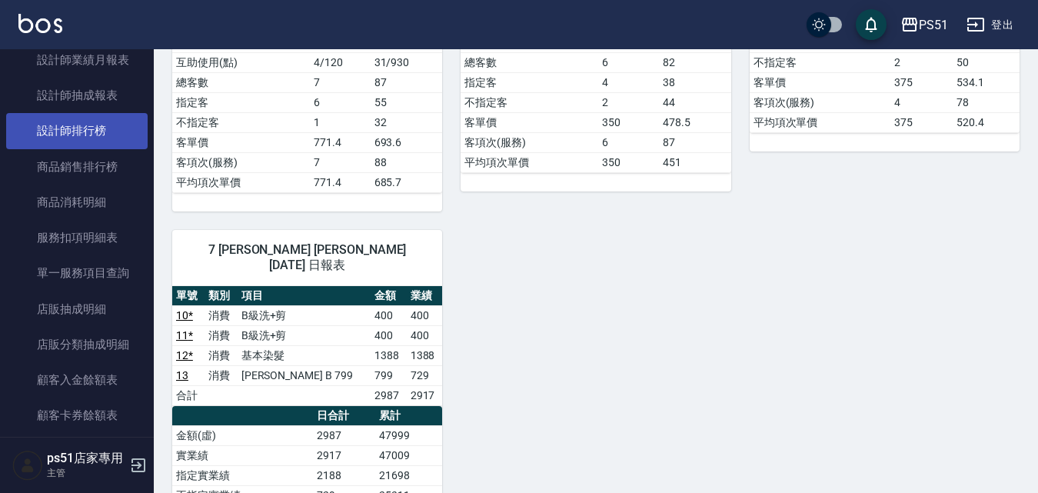
click at [101, 131] on link "設計師排行榜" at bounding box center [76, 130] width 141 height 35
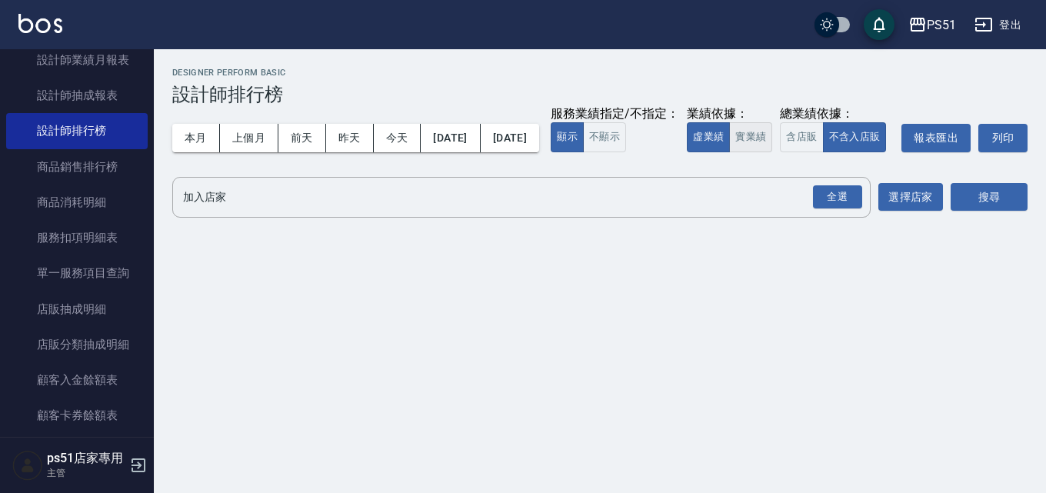
click at [729, 152] on button "實業績" at bounding box center [750, 137] width 43 height 30
click at [847, 209] on div "全選" at bounding box center [837, 197] width 49 height 24
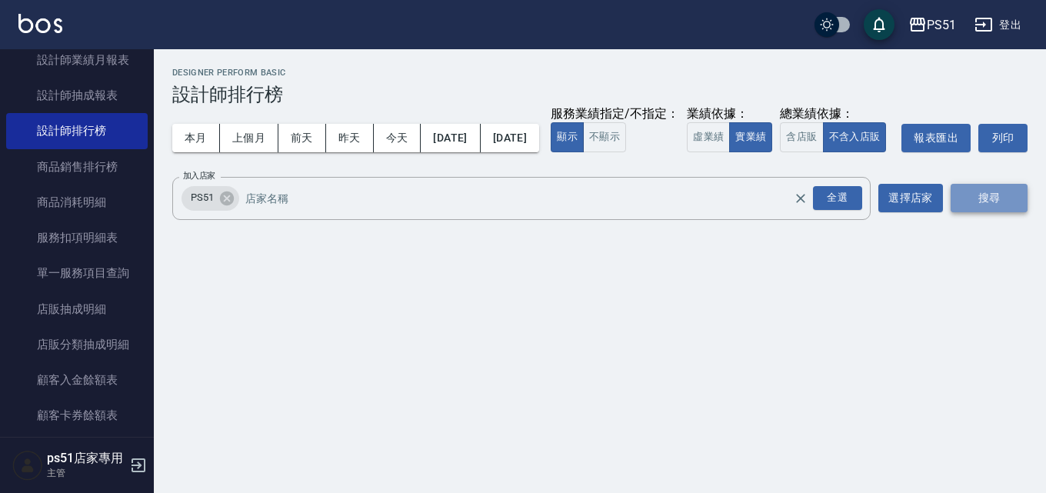
click at [999, 212] on button "搜尋" at bounding box center [988, 198] width 77 height 28
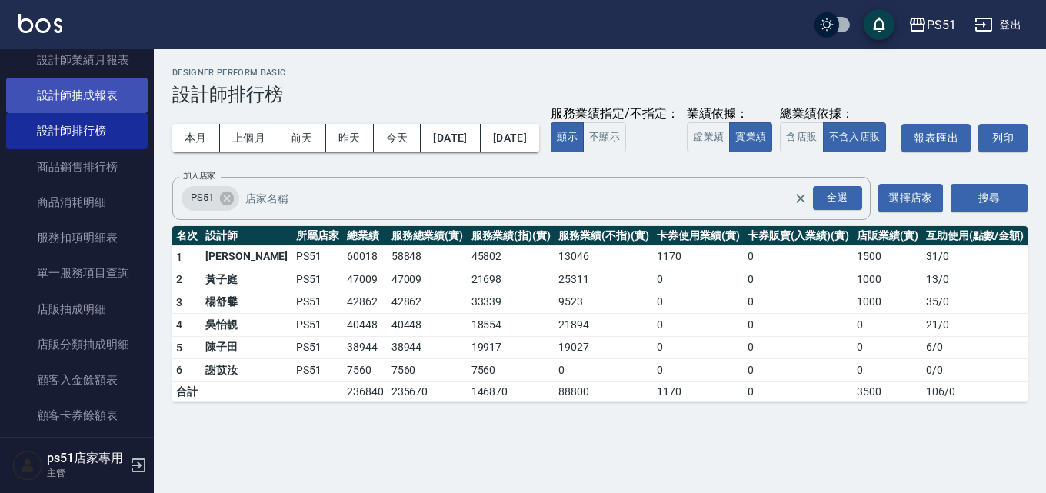
click at [83, 85] on link "設計師抽成報表" at bounding box center [76, 95] width 141 height 35
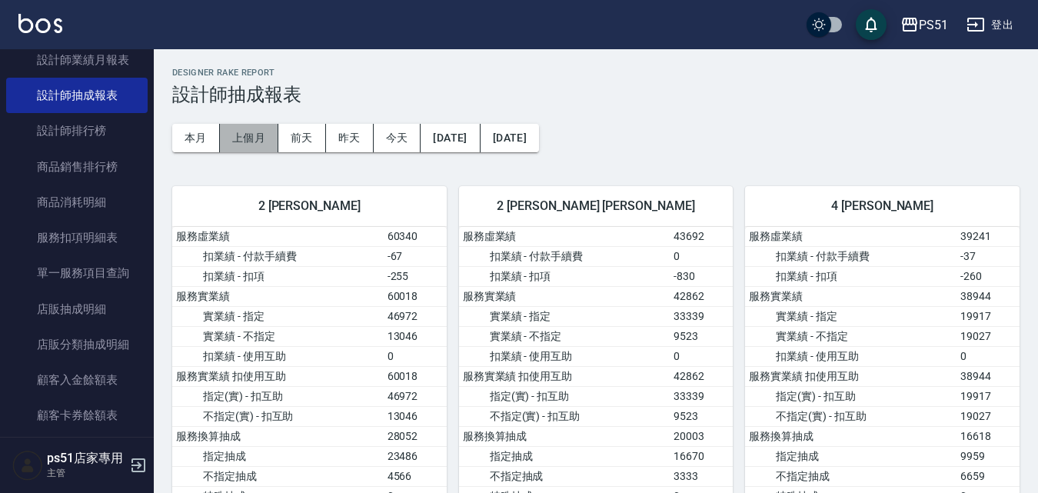
click at [252, 135] on button "上個月" at bounding box center [249, 138] width 58 height 28
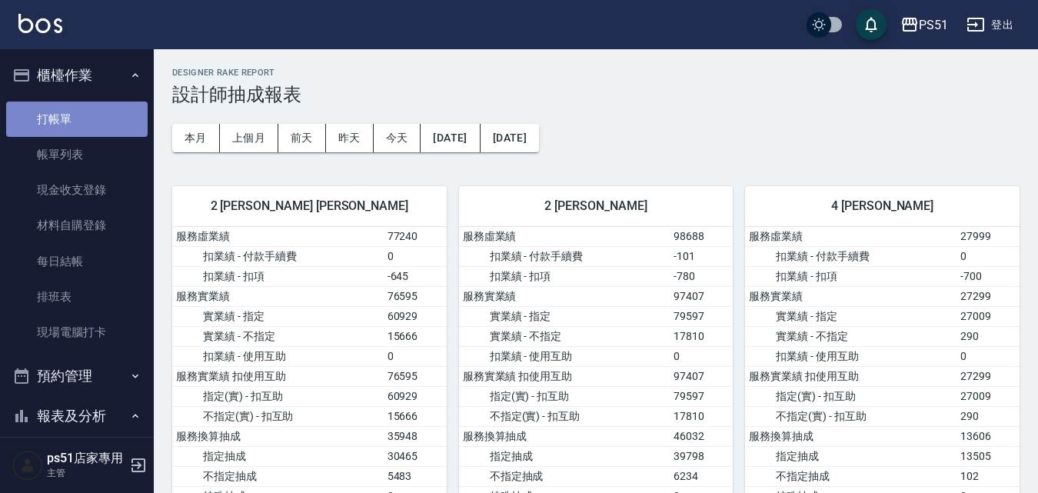
click at [96, 127] on link "打帳單" at bounding box center [76, 118] width 141 height 35
